Goal: Information Seeking & Learning: Check status

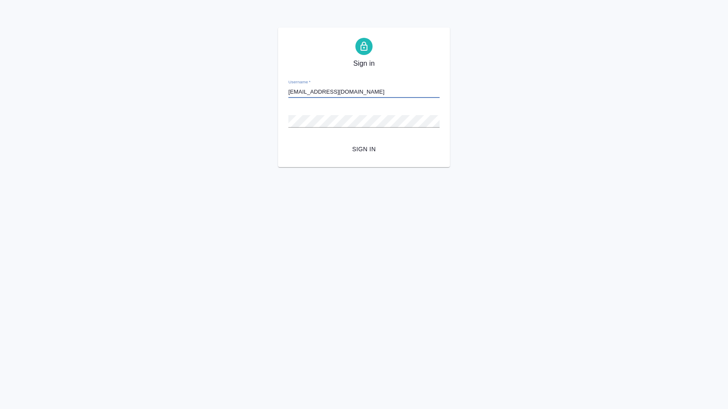
type input "[EMAIL_ADDRESS][DOMAIN_NAME]"
click at [364, 149] on button "Sign in" at bounding box center [363, 149] width 151 height 16
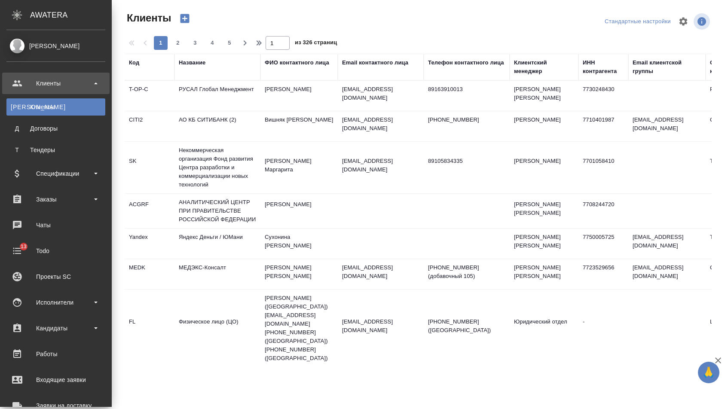
select select "RU"
click at [42, 194] on div "Заказы" at bounding box center [55, 199] width 99 height 13
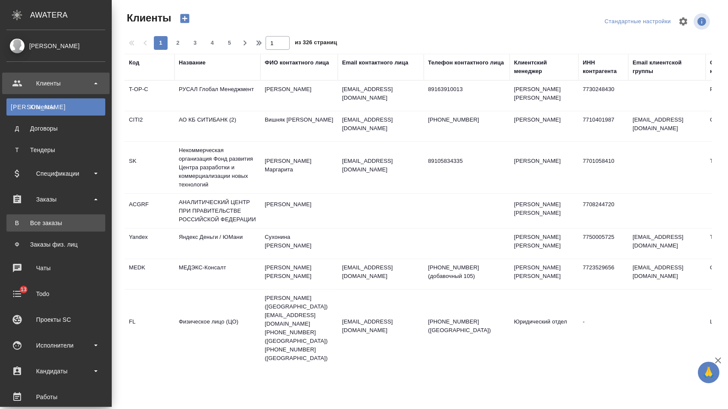
click at [43, 219] on div "Все заказы" at bounding box center [56, 223] width 90 height 9
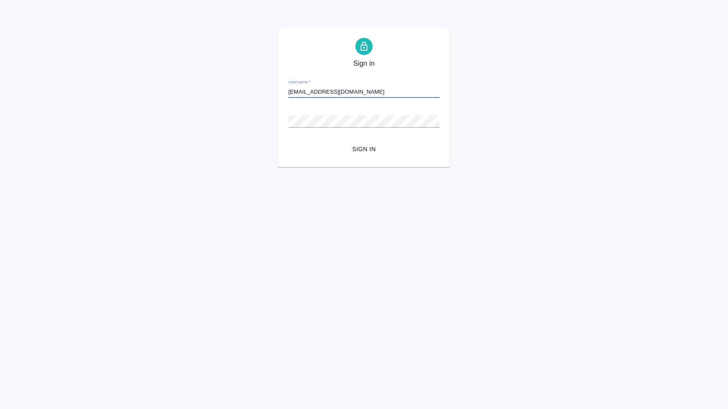
type input "[EMAIL_ADDRESS][DOMAIN_NAME]"
click at [364, 149] on button "Sign in" at bounding box center [363, 149] width 151 height 16
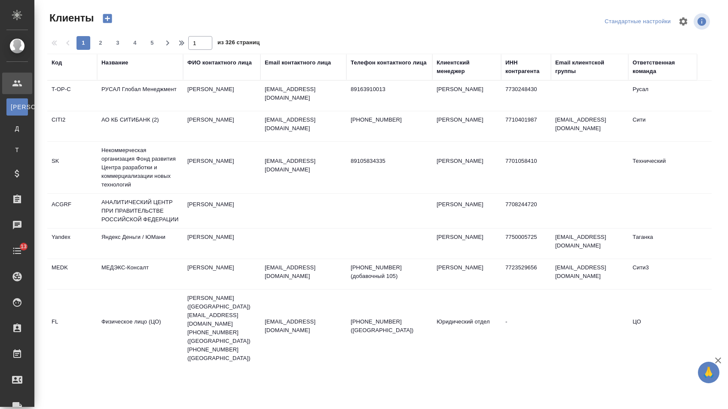
select select "RU"
click at [127, 105] on td "РУСАЛ Глобал Менеджмент" at bounding box center [140, 96] width 86 height 30
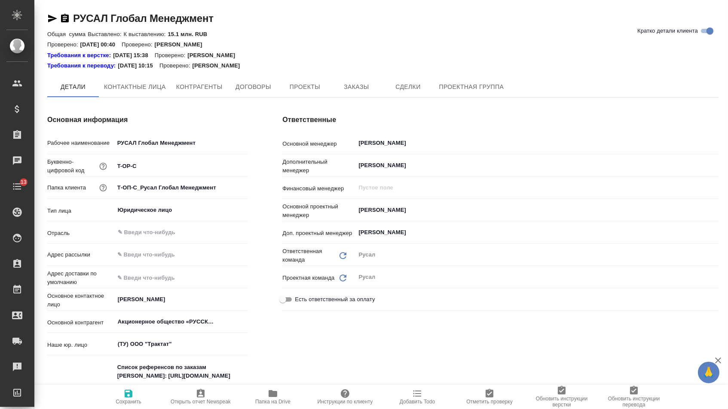
type textarea "x"
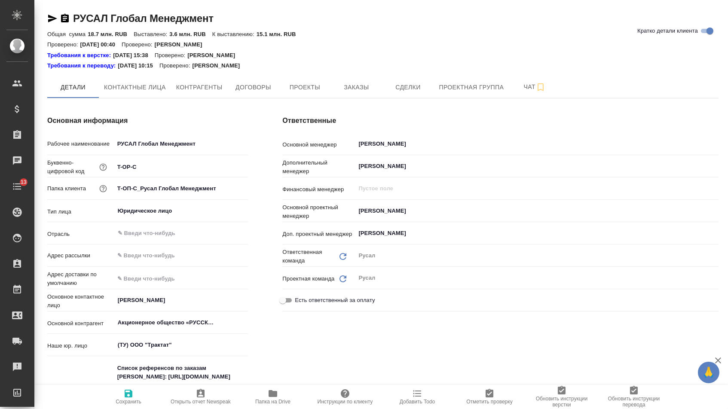
type textarea "x"
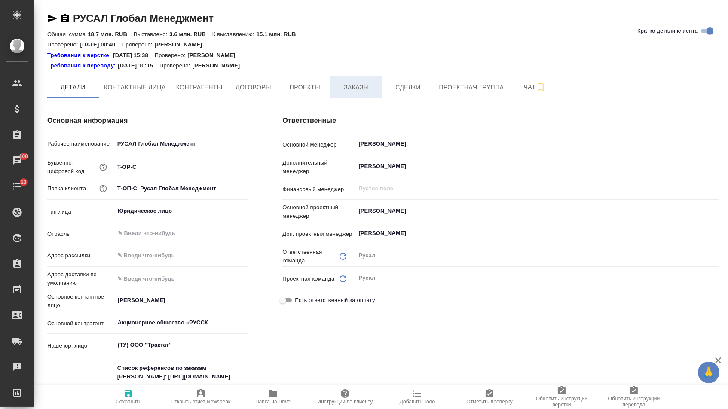
click at [343, 80] on button "Заказы" at bounding box center [357, 87] width 52 height 21
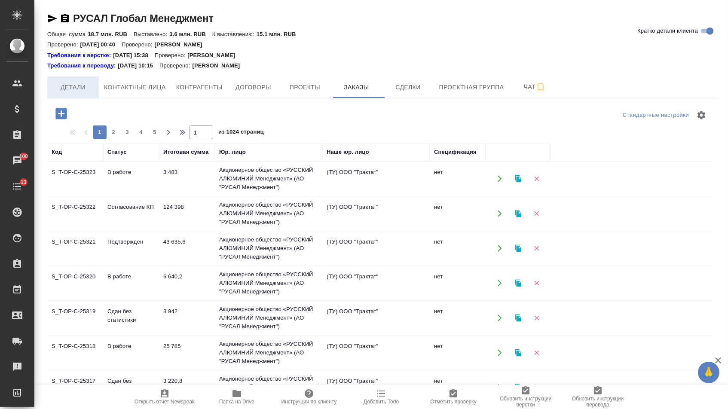
click at [70, 93] on button "Детали" at bounding box center [73, 87] width 52 height 21
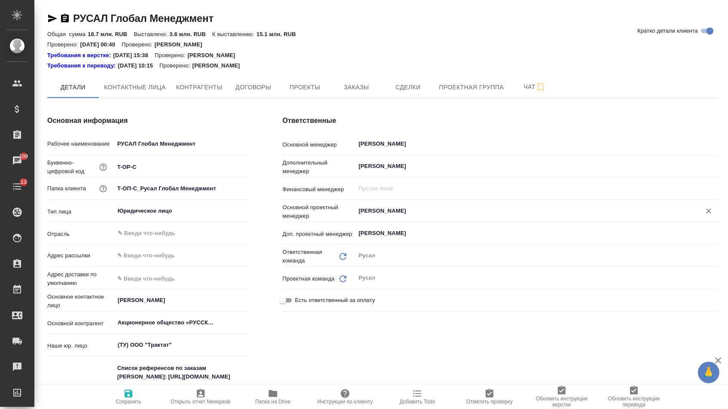
click at [385, 208] on input "Журавлева Александра" at bounding box center [523, 211] width 330 height 10
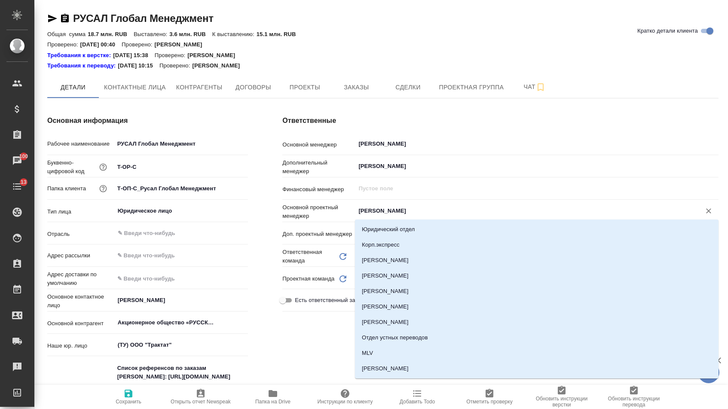
type input "f"
type textarea "x"
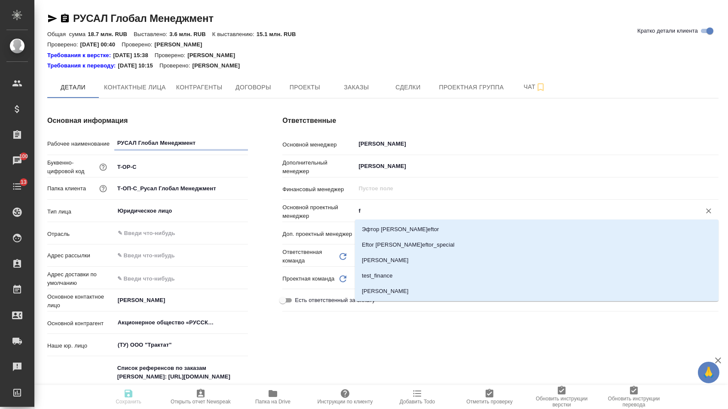
type textarea "x"
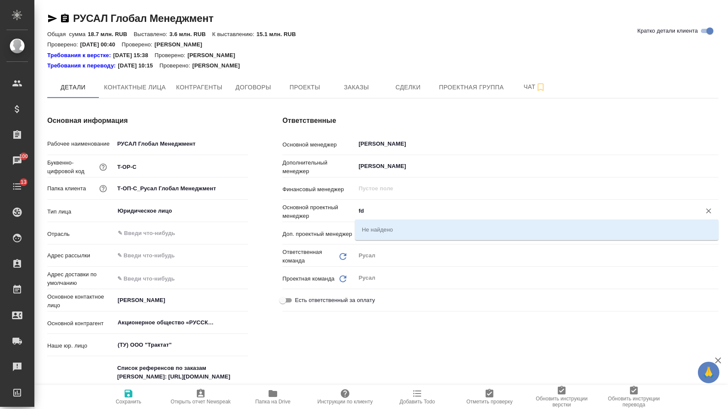
type input "f"
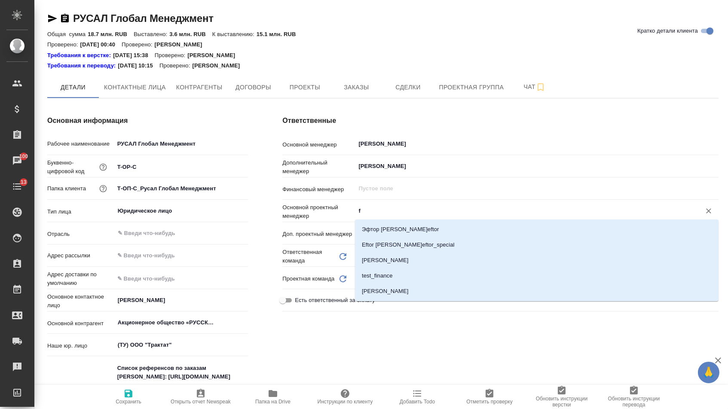
type textarea "x"
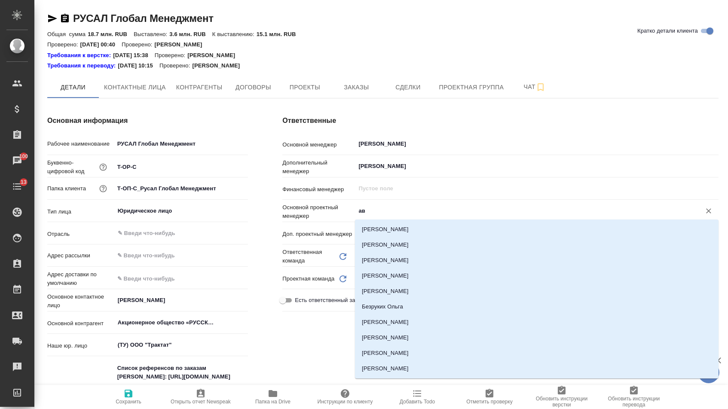
type input "авд"
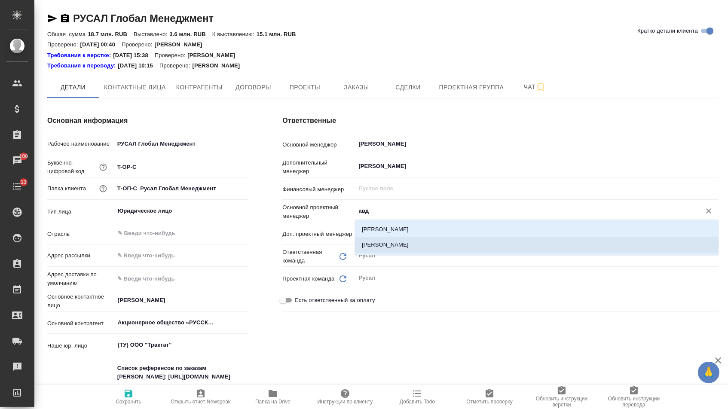
click at [401, 246] on li "Авдеенко Кирилл" at bounding box center [537, 244] width 364 height 15
type textarea "x"
type input "Авдеенко Кирилл"
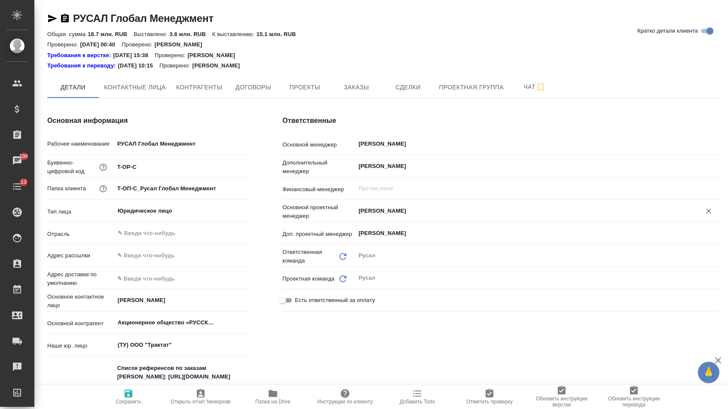
click at [133, 405] on span "Сохранить" at bounding box center [129, 402] width 26 height 6
type textarea "x"
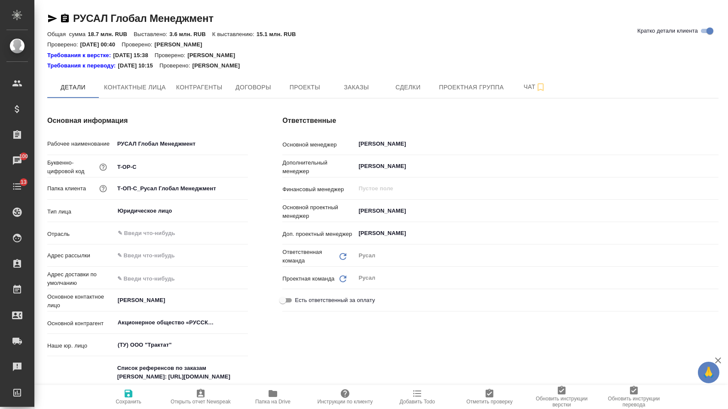
type textarea "x"
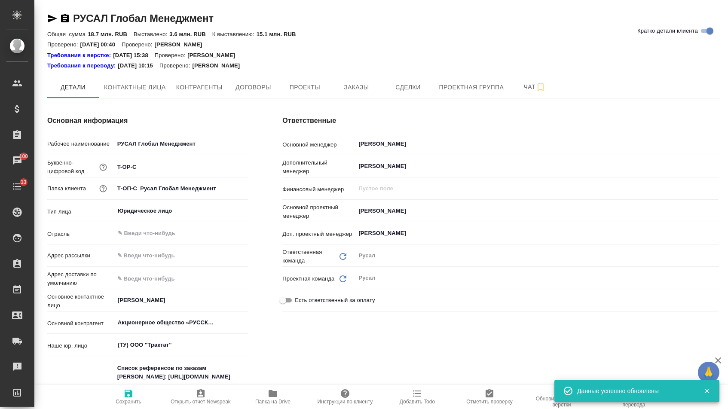
type textarea "x"
click at [340, 84] on span "Заказы" at bounding box center [356, 87] width 41 height 11
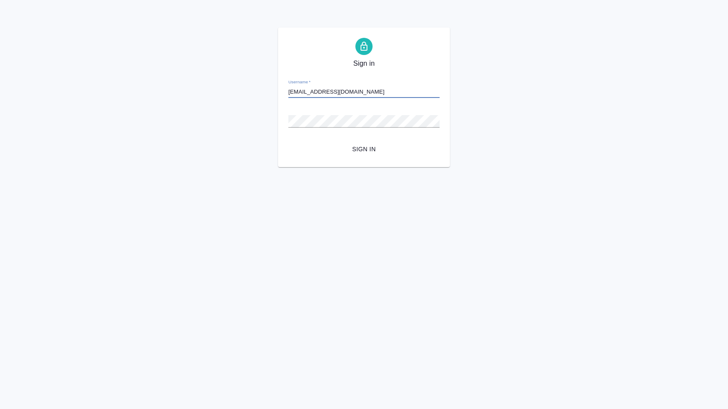
type input "[EMAIL_ADDRESS][DOMAIN_NAME]"
click at [364, 149] on button "Sign in" at bounding box center [363, 149] width 151 height 16
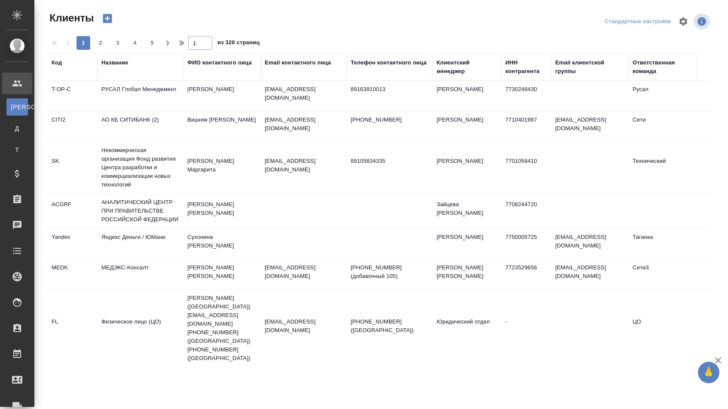
select select "RU"
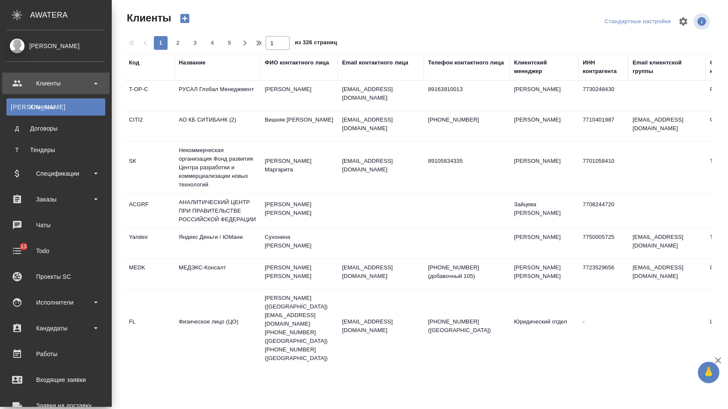
click at [95, 86] on div "Клиенты" at bounding box center [55, 83] width 99 height 13
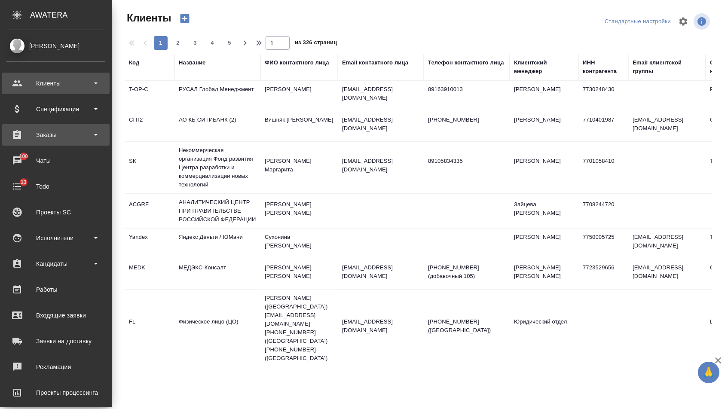
click at [66, 133] on div "Заказы" at bounding box center [55, 135] width 99 height 13
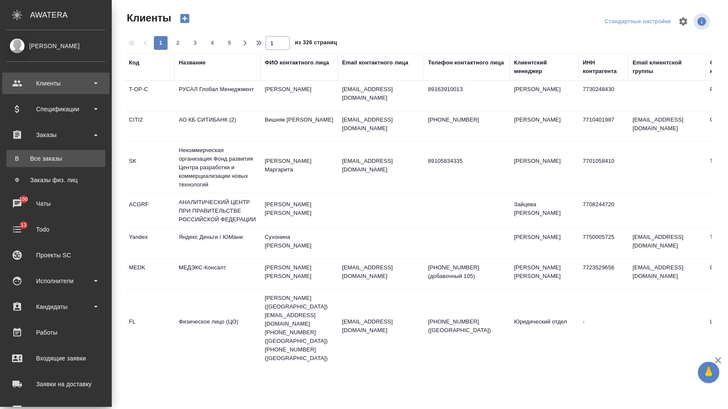
click at [62, 158] on div "Все заказы" at bounding box center [56, 158] width 90 height 9
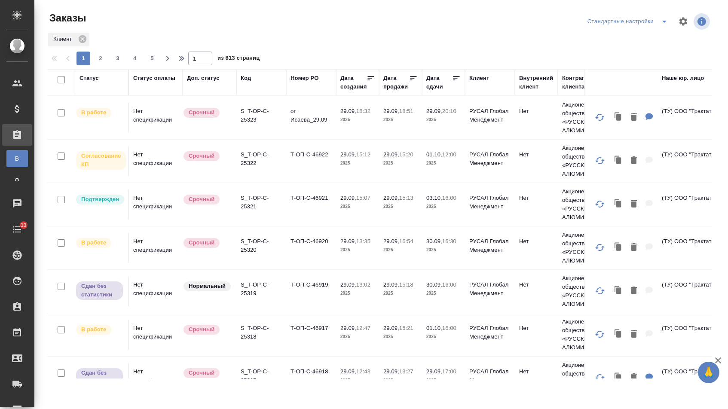
click at [440, 82] on div "Дата сдачи" at bounding box center [439, 82] width 26 height 17
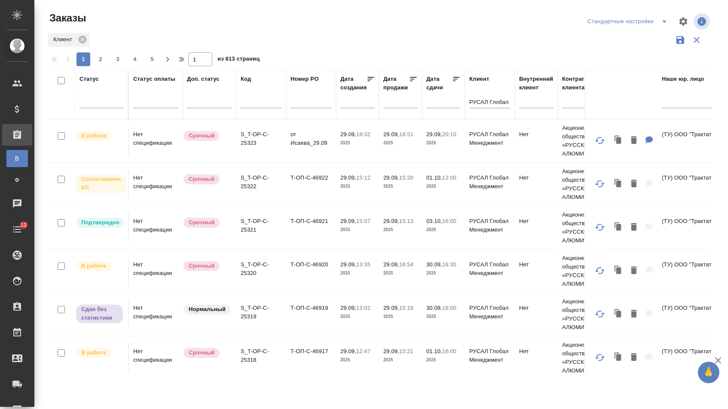
click at [440, 113] on div at bounding box center [443, 103] width 34 height 21
click at [440, 109] on div at bounding box center [443, 102] width 34 height 14
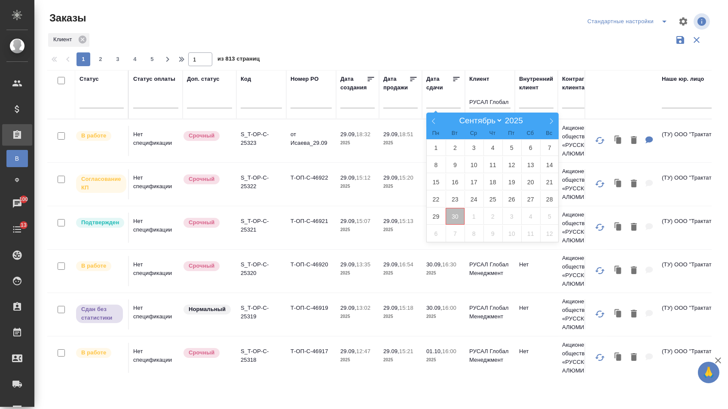
click at [452, 219] on span "30" at bounding box center [455, 216] width 19 height 17
type div "2025-09-29T21:00:00.000Z"
click at [466, 219] on span "1" at bounding box center [474, 216] width 19 height 17
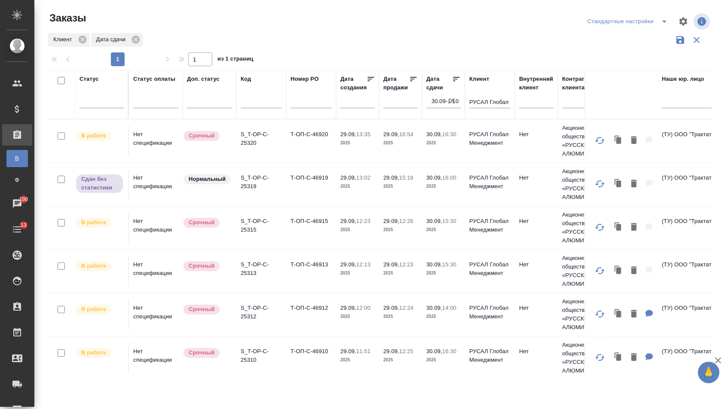
click at [454, 81] on icon at bounding box center [457, 79] width 6 height 4
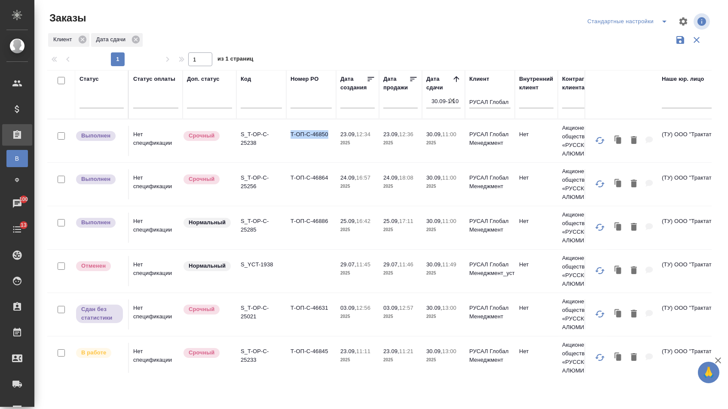
drag, startPoint x: 288, startPoint y: 140, endPoint x: 329, endPoint y: 141, distance: 40.4
click at [330, 141] on td "Т-ОП-С-46850" at bounding box center [311, 141] width 50 height 30
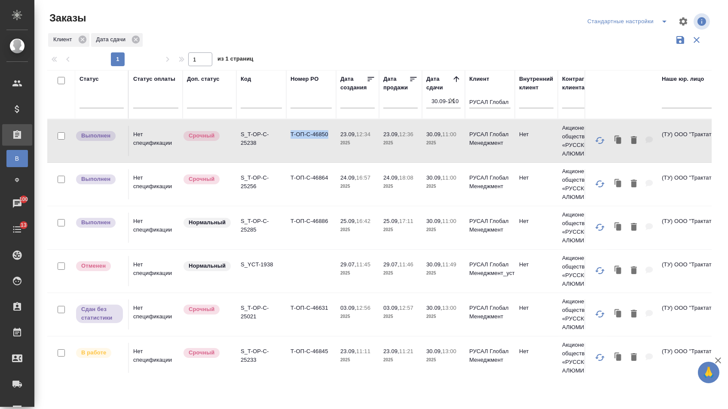
copy td "Т-ОП-С-46850"
drag, startPoint x: 285, startPoint y: 187, endPoint x: 330, endPoint y: 190, distance: 44.8
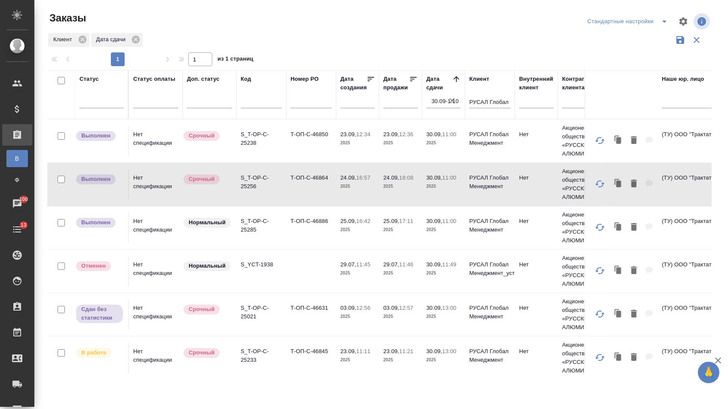
click at [328, 51] on div at bounding box center [382, 50] width 671 height 4
drag, startPoint x: 288, startPoint y: 188, endPoint x: 330, endPoint y: 188, distance: 41.7
click at [330, 188] on td "Т-ОП-С-46864" at bounding box center [311, 184] width 50 height 30
copy td "Т-ОП-С-46864"
drag, startPoint x: 290, startPoint y: 233, endPoint x: 328, endPoint y: 235, distance: 37.5
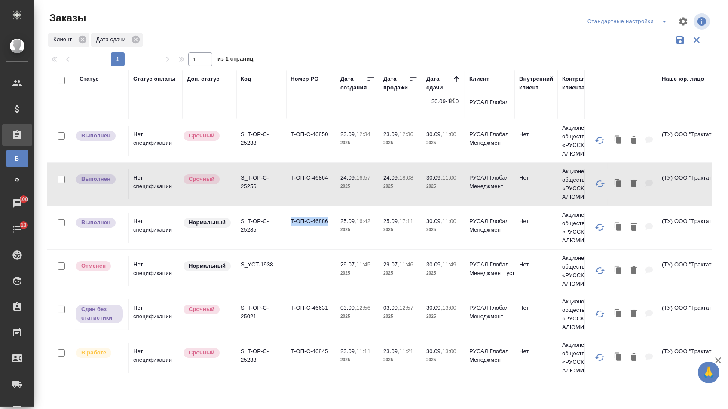
click at [328, 235] on td "Т-ОП-С-46886" at bounding box center [311, 228] width 50 height 30
copy td "Т-ОП-С-46886"
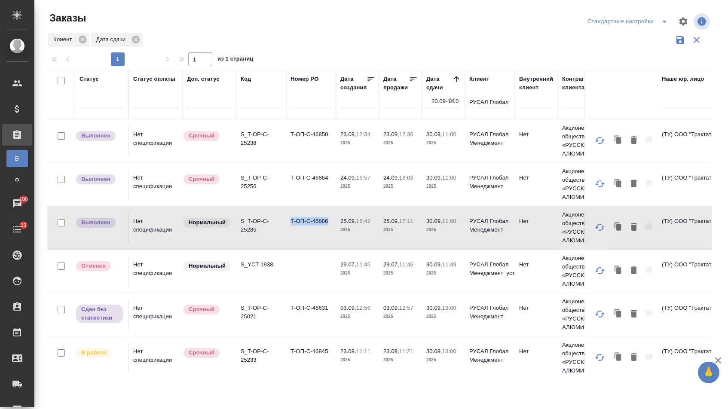
scroll to position [76, 0]
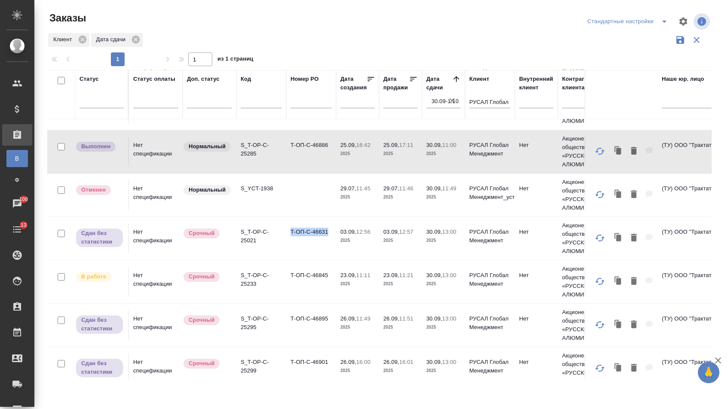
drag, startPoint x: 291, startPoint y: 242, endPoint x: 330, endPoint y: 245, distance: 38.8
click at [330, 245] on td "Т-ОП-С-46631" at bounding box center [311, 239] width 50 height 30
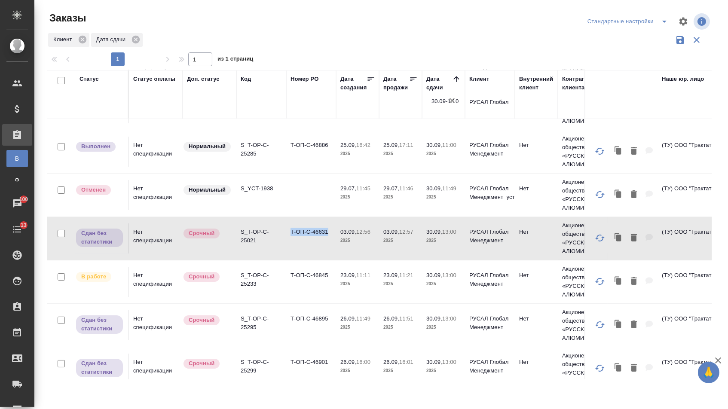
copy td "Т-ОП-С-46631"
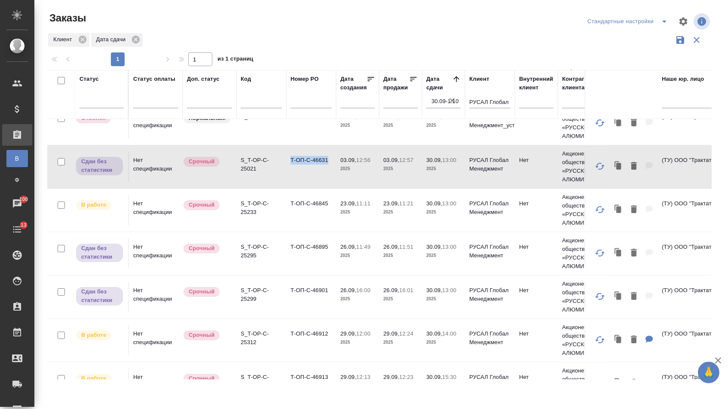
scroll to position [153, 0]
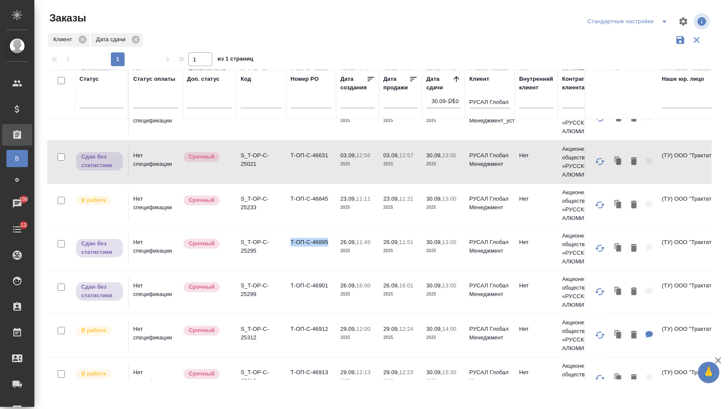
drag, startPoint x: 291, startPoint y: 259, endPoint x: 329, endPoint y: 260, distance: 38.3
click at [330, 260] on td "Т-ОП-С-46895" at bounding box center [311, 249] width 50 height 30
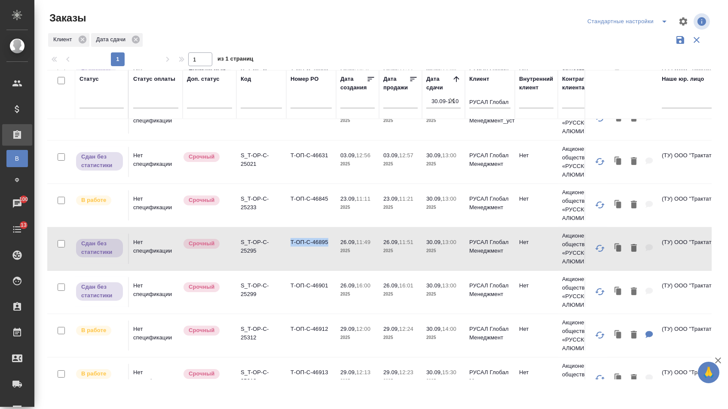
copy td "Т-ОП-С-46895"
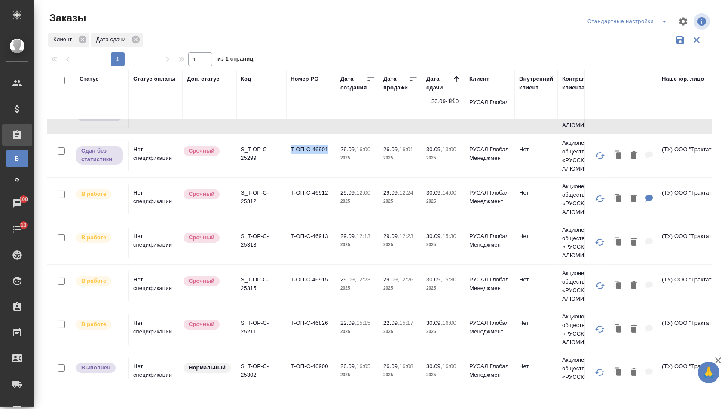
drag, startPoint x: 289, startPoint y: 166, endPoint x: 329, endPoint y: 166, distance: 40.0
click at [329, 166] on td "Т-ОП-С-46901" at bounding box center [311, 156] width 50 height 30
copy td "Т-ОП-С-46901"
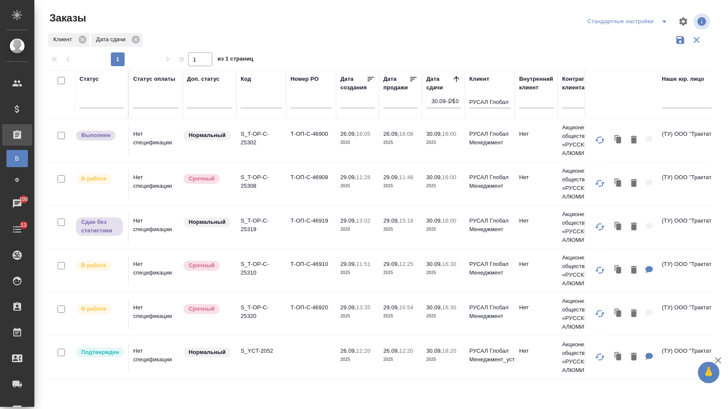
scroll to position [541, 0]
drag, startPoint x: 290, startPoint y: 134, endPoint x: 331, endPoint y: 136, distance: 40.5
click at [331, 136] on td "Т-ОП-С-46900" at bounding box center [311, 141] width 50 height 30
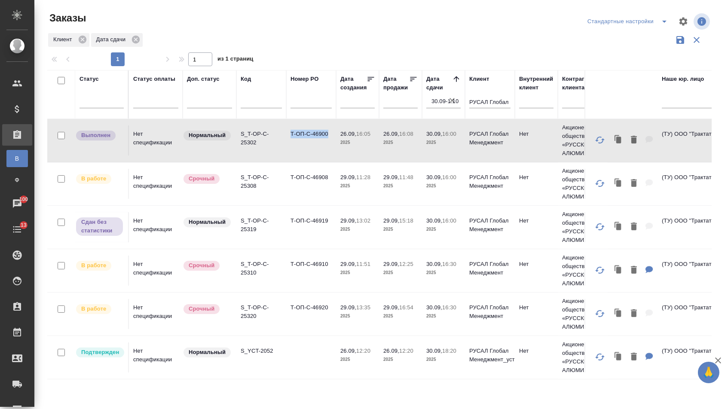
copy td "Т-ОП-С-46900"
drag, startPoint x: 290, startPoint y: 223, endPoint x: 331, endPoint y: 224, distance: 41.7
click at [331, 225] on td "Т-ОП-С-46919" at bounding box center [311, 227] width 50 height 30
copy td "Т-ОП-С-46919"
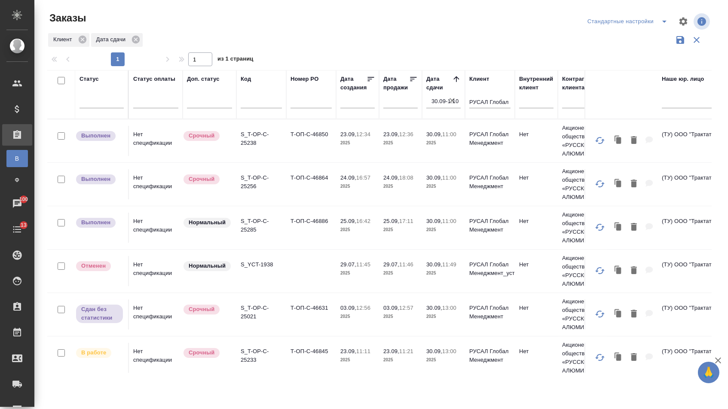
scroll to position [0, 0]
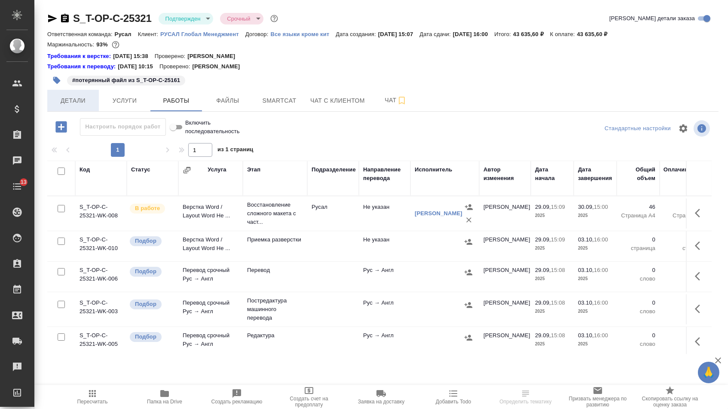
click at [85, 98] on span "Детали" at bounding box center [72, 100] width 41 height 11
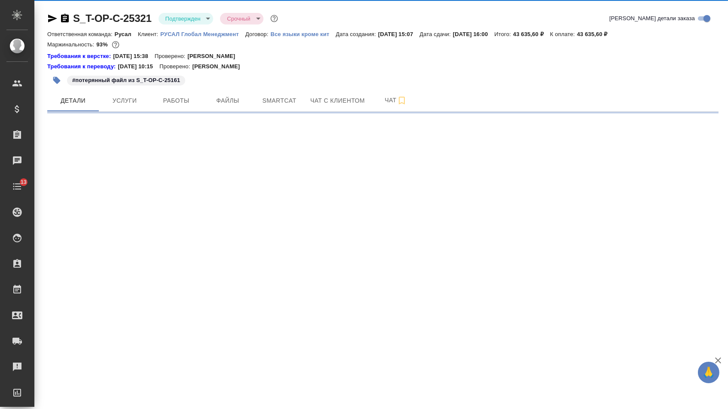
select select "RU"
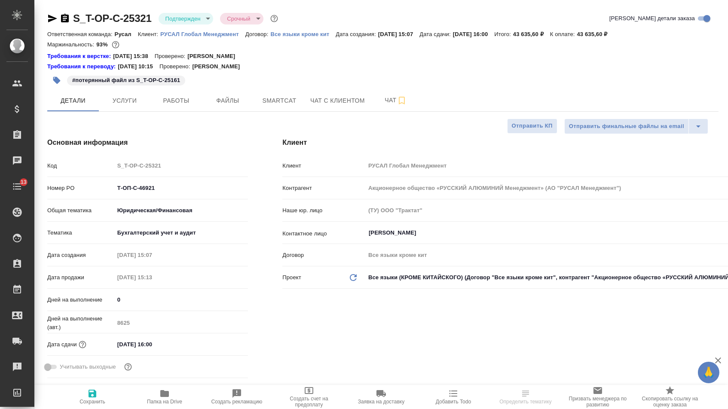
type textarea "x"
drag, startPoint x: 158, startPoint y: 196, endPoint x: 94, endPoint y: 196, distance: 64.1
click at [94, 196] on div "Номер PO Т-ОП-С-46921" at bounding box center [147, 188] width 201 height 15
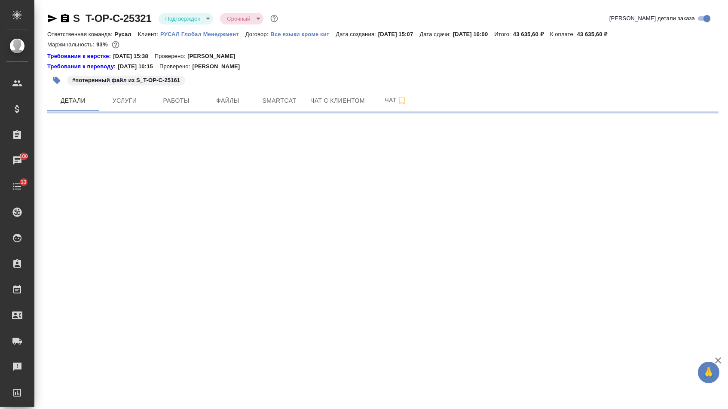
select select "RU"
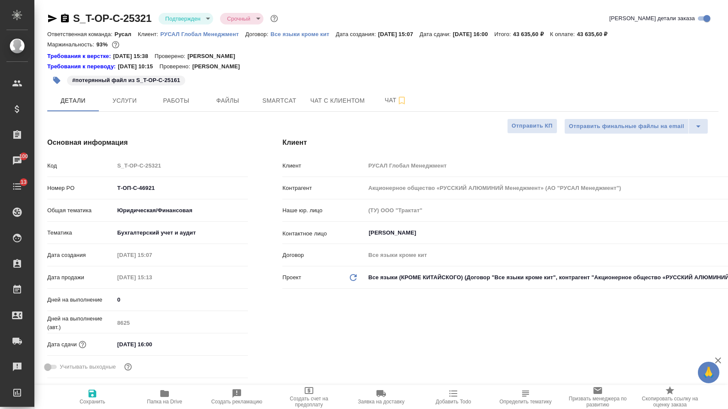
type textarea "x"
